Goal: Compare options

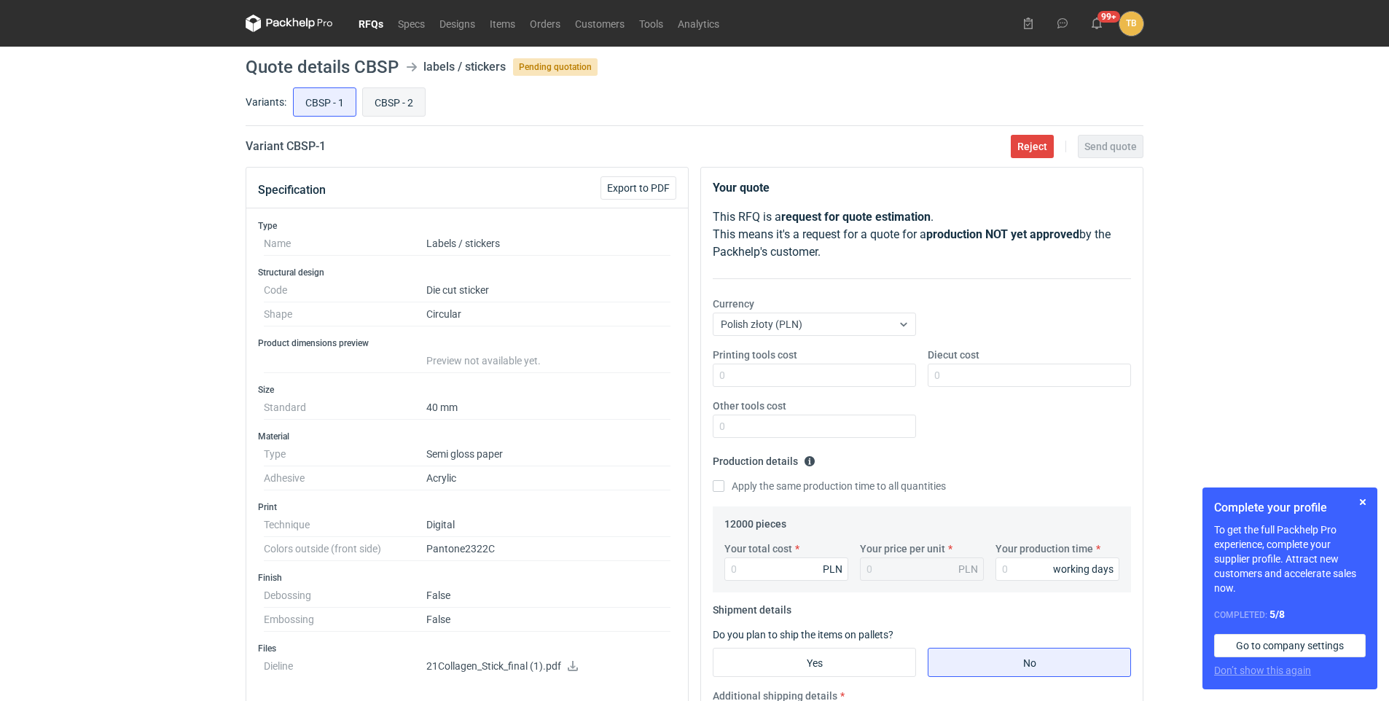
click at [399, 93] on input "CBSP - 2" at bounding box center [394, 102] width 62 height 28
radio input "true"
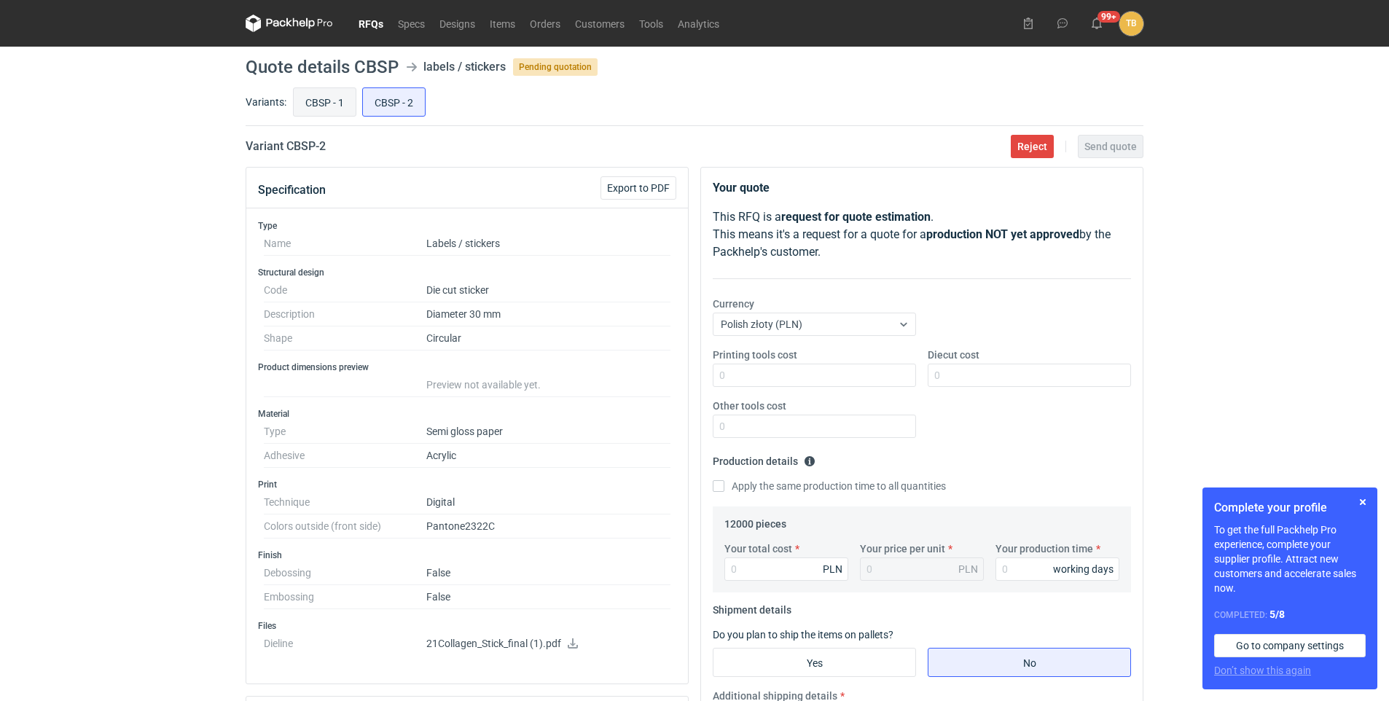
click at [341, 104] on input "CBSP - 1" at bounding box center [325, 102] width 62 height 28
radio input "true"
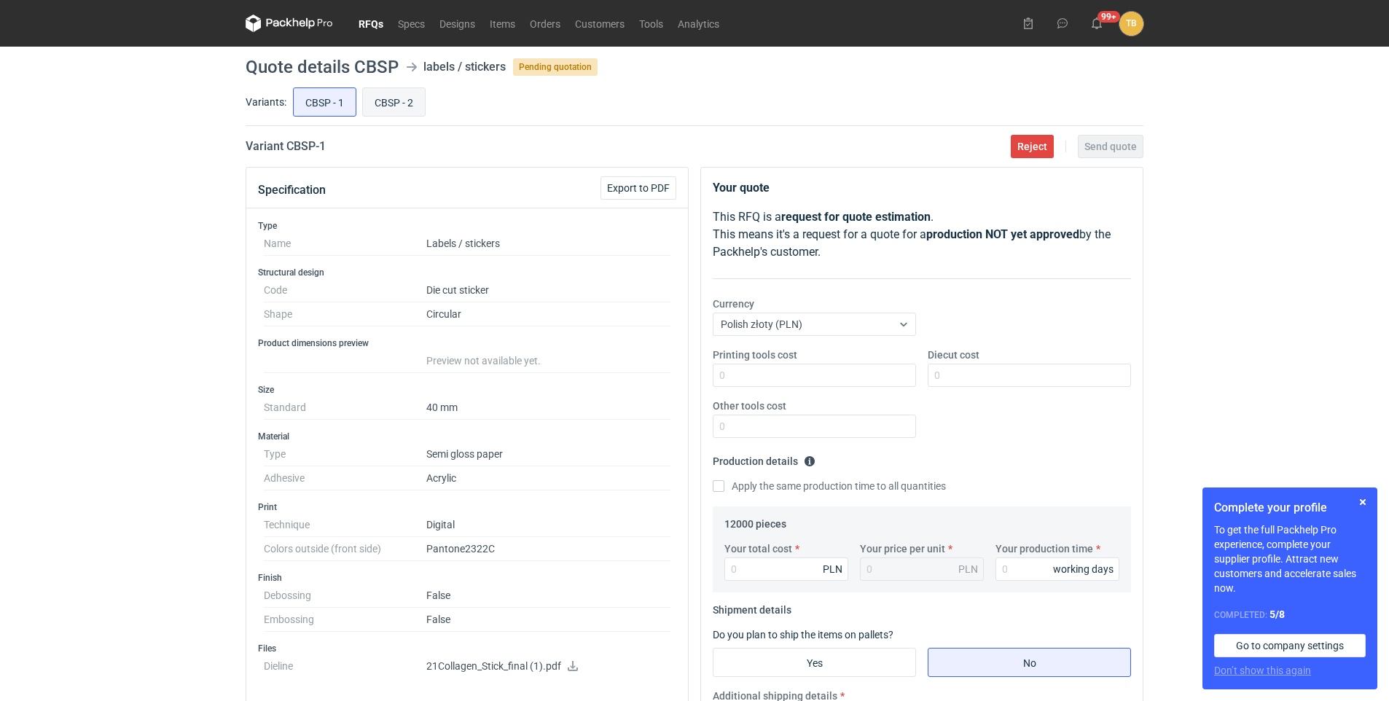
click at [406, 104] on input "CBSP - 2" at bounding box center [394, 102] width 62 height 28
radio input "true"
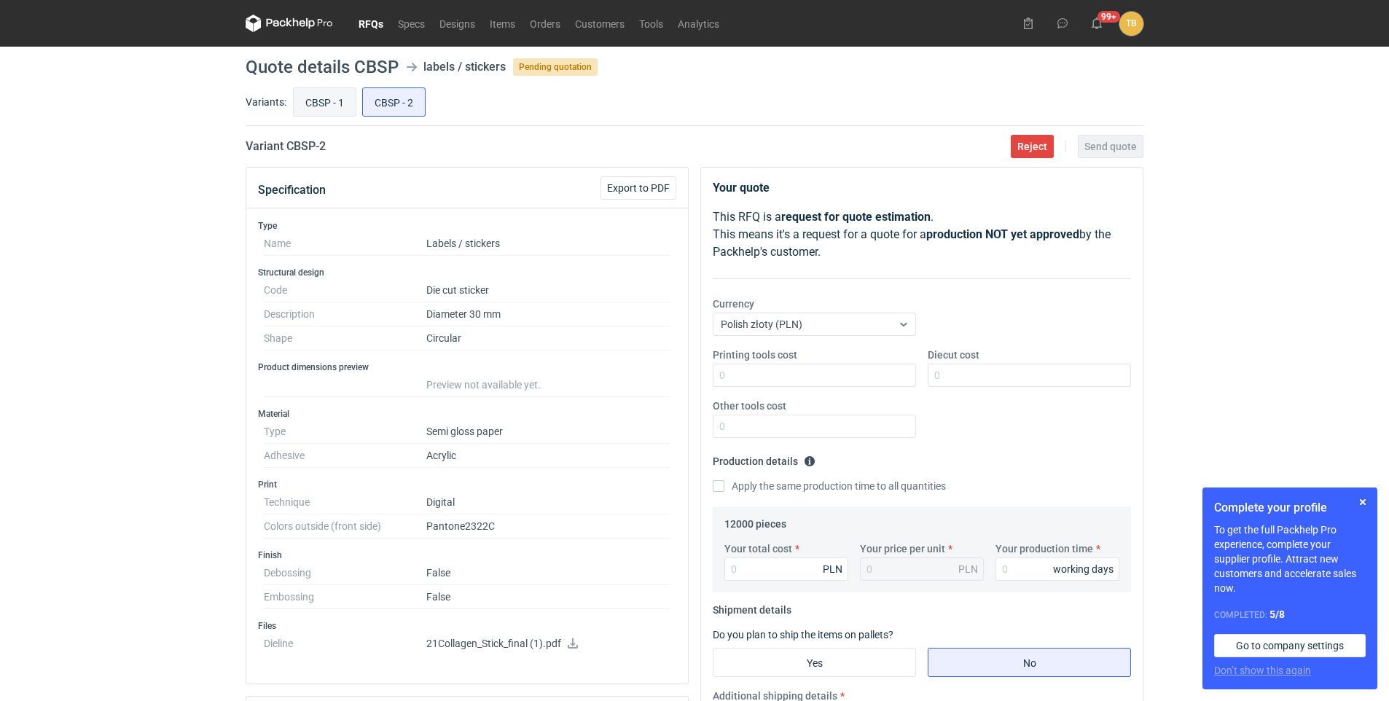
click at [315, 100] on input "CBSP - 1" at bounding box center [325, 102] width 62 height 28
radio input "true"
